Goal: Task Accomplishment & Management: Manage account settings

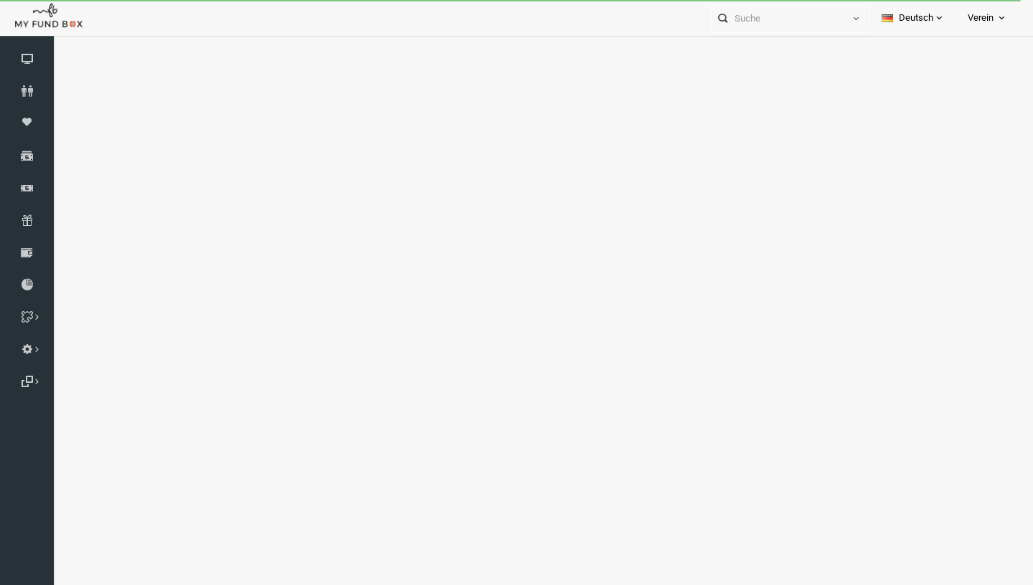
select select "100"
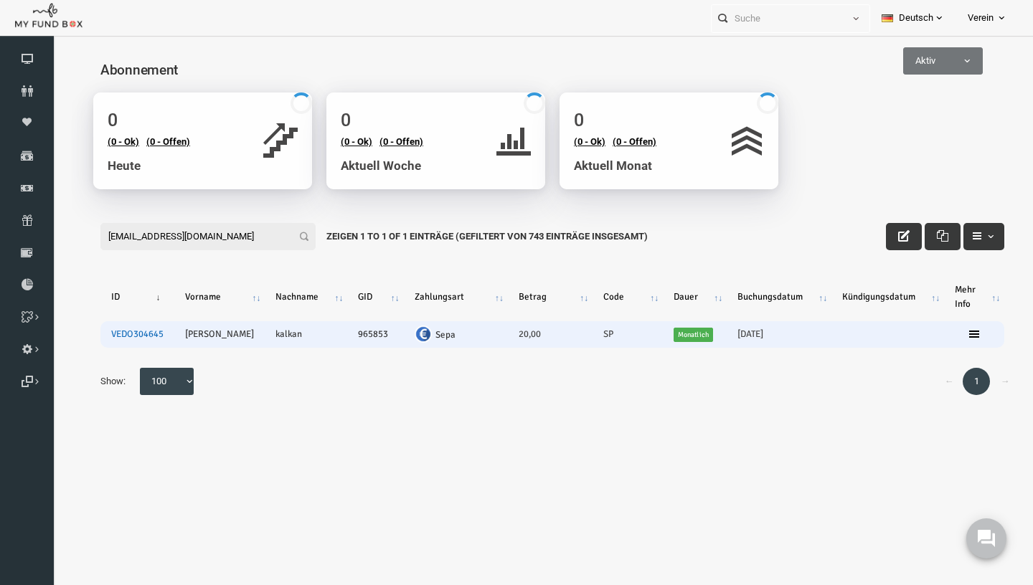
type input "[EMAIL_ADDRESS][DOMAIN_NAME]"
click at [137, 336] on link "VEDO304645" at bounding box center [117, 334] width 52 height 11
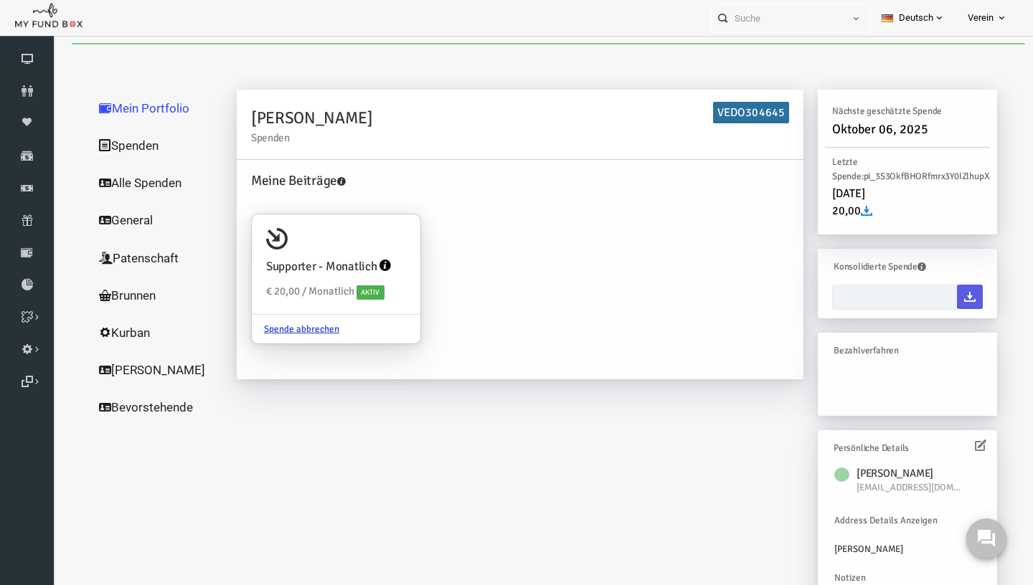
type input "[DATE] - [DATE]"
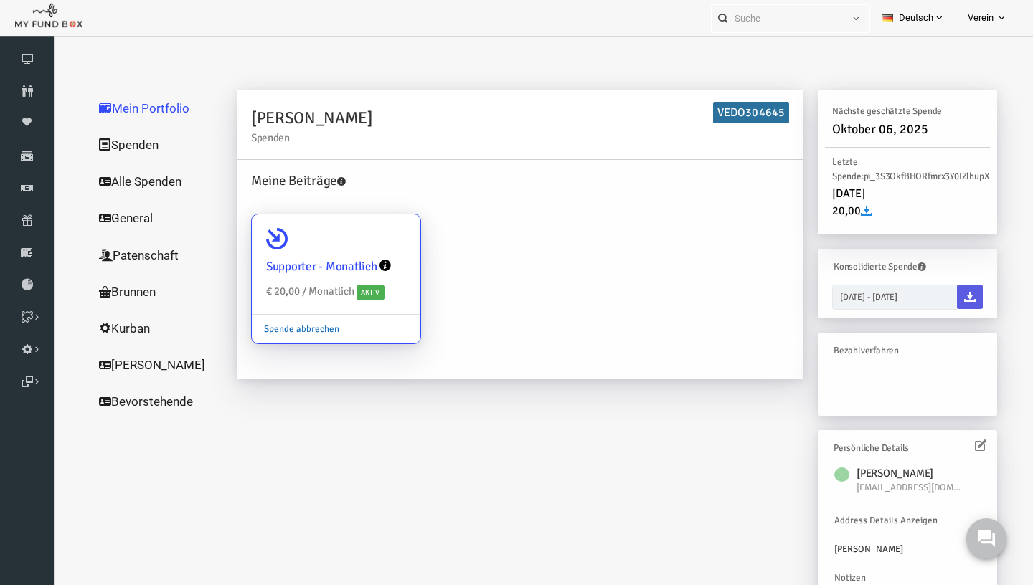
click at [285, 329] on link "Spende abbrechen" at bounding box center [282, 329] width 100 height 27
click at [368, 249] on input "Supporter - Monatlich € 20,00 / Monatlich Aktiv Spende abbrechen" at bounding box center [382, 234] width 29 height 29
radio input "true"
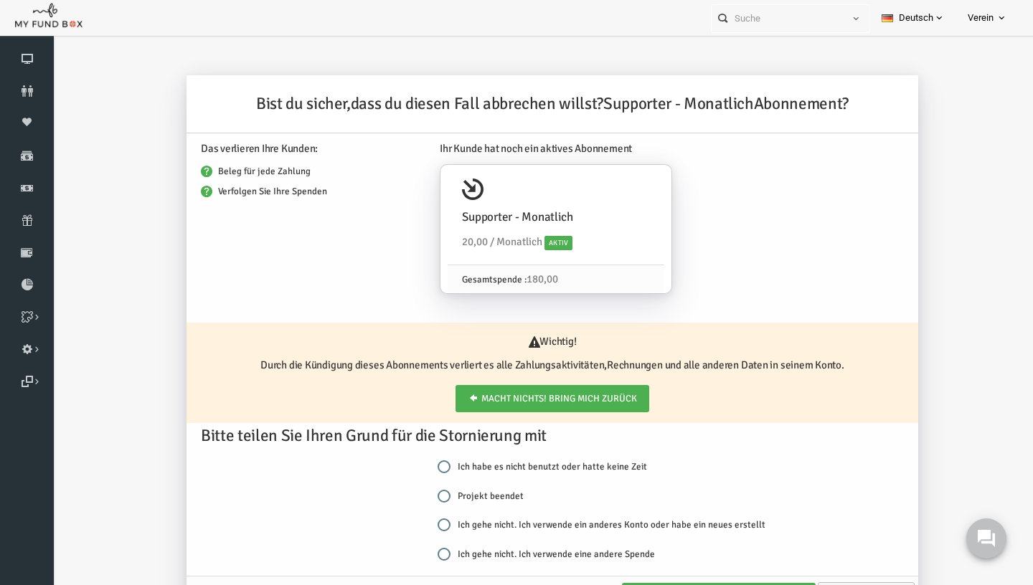
click at [443, 499] on label "Projekt beendet" at bounding box center [461, 496] width 86 height 14
click at [430, 499] on input "Projekt beendet" at bounding box center [424, 496] width 13 height 13
radio input "true"
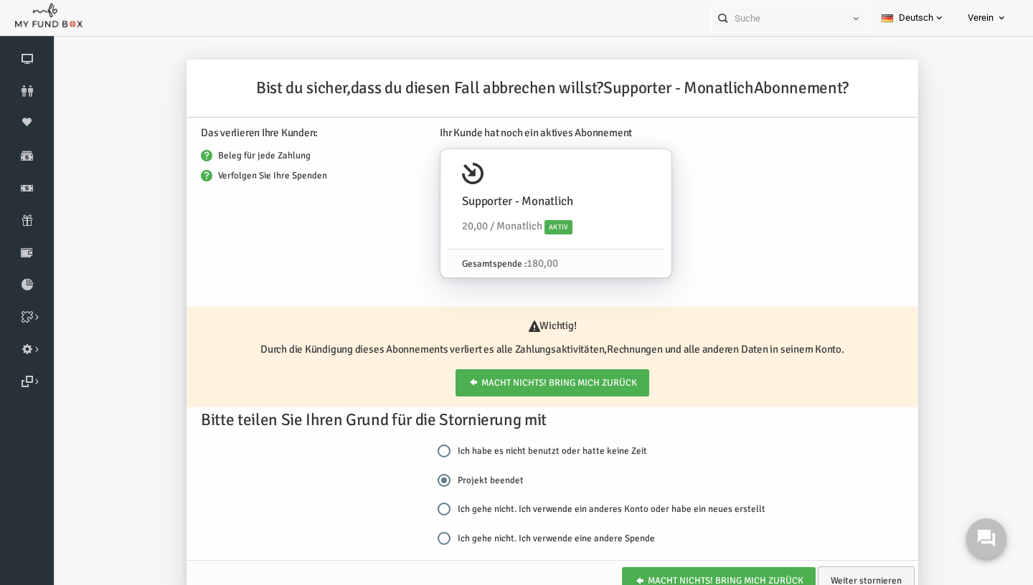
scroll to position [47, 0]
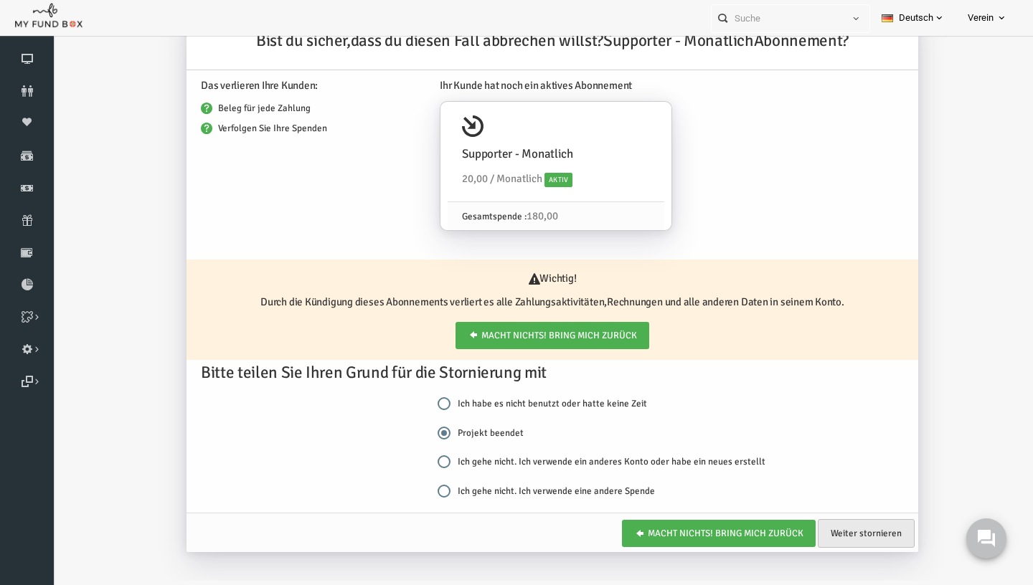
click at [885, 542] on link "Weiter stornieren" at bounding box center [846, 533] width 97 height 29
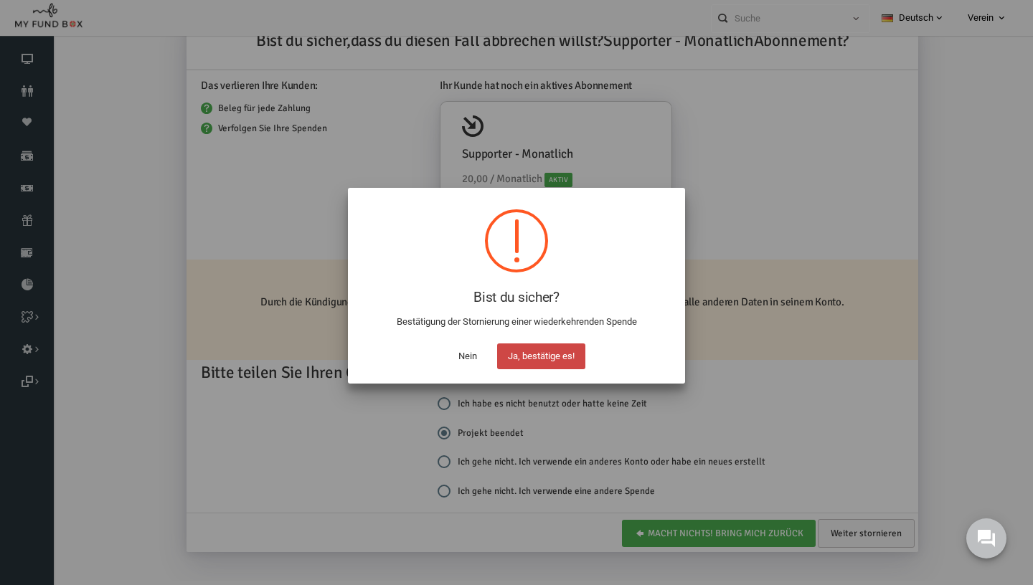
click at [558, 364] on button "Ja, bestätige es!" at bounding box center [541, 357] width 88 height 26
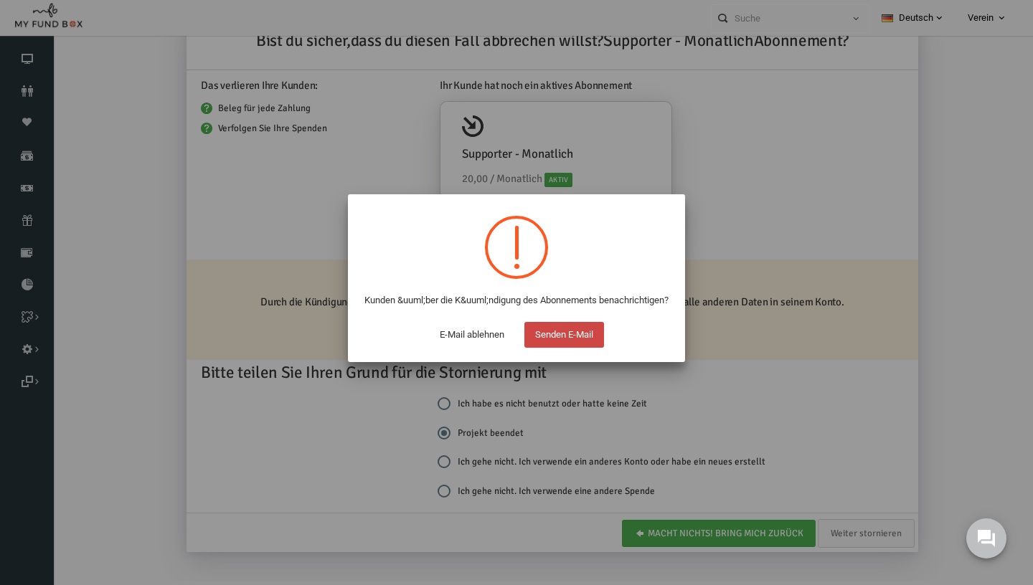
click at [565, 348] on button "Senden E-Mail" at bounding box center [564, 335] width 80 height 26
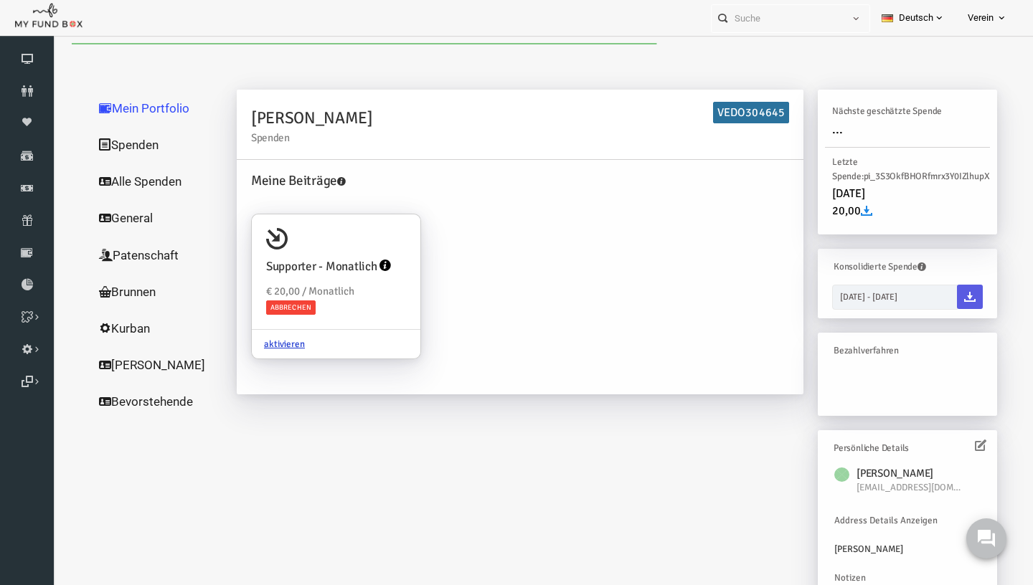
scroll to position [0, 0]
